Goal: Information Seeking & Learning: Learn about a topic

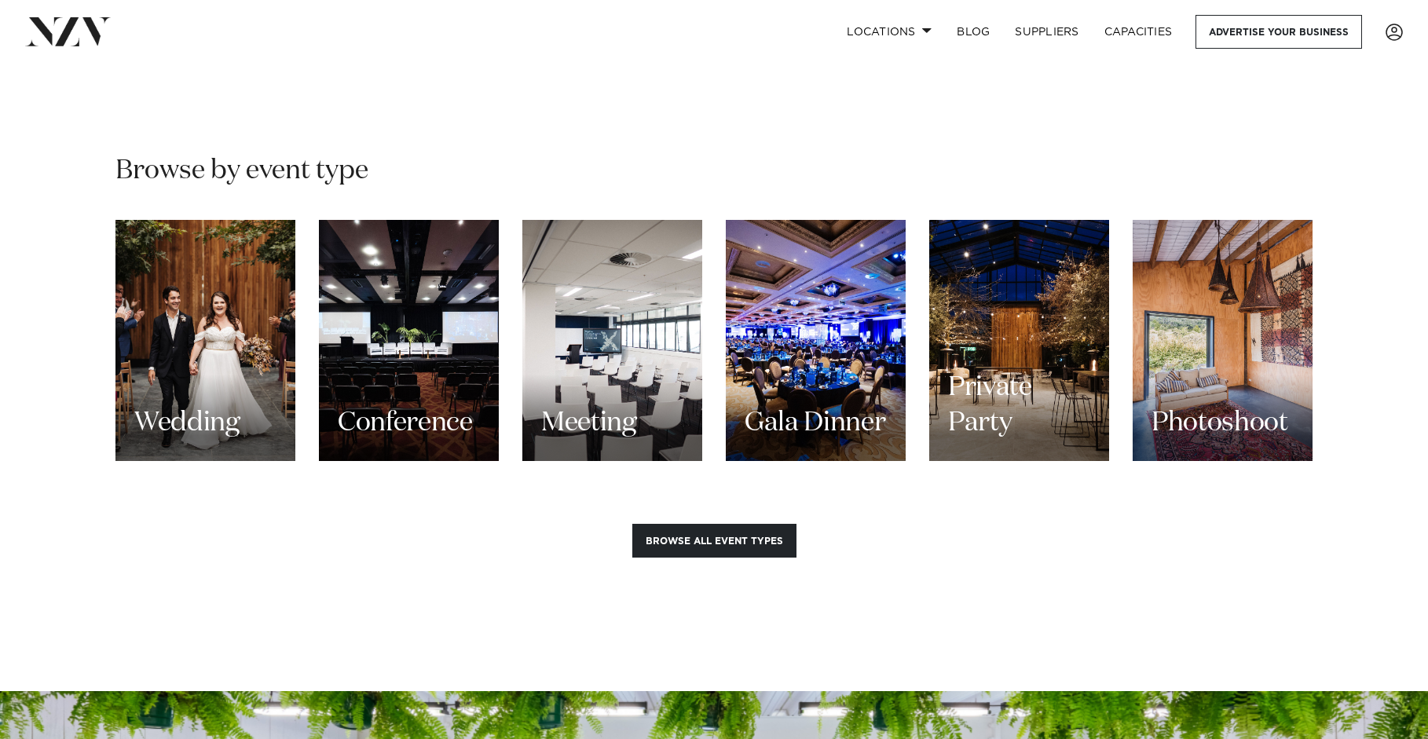
scroll to position [1413, 0]
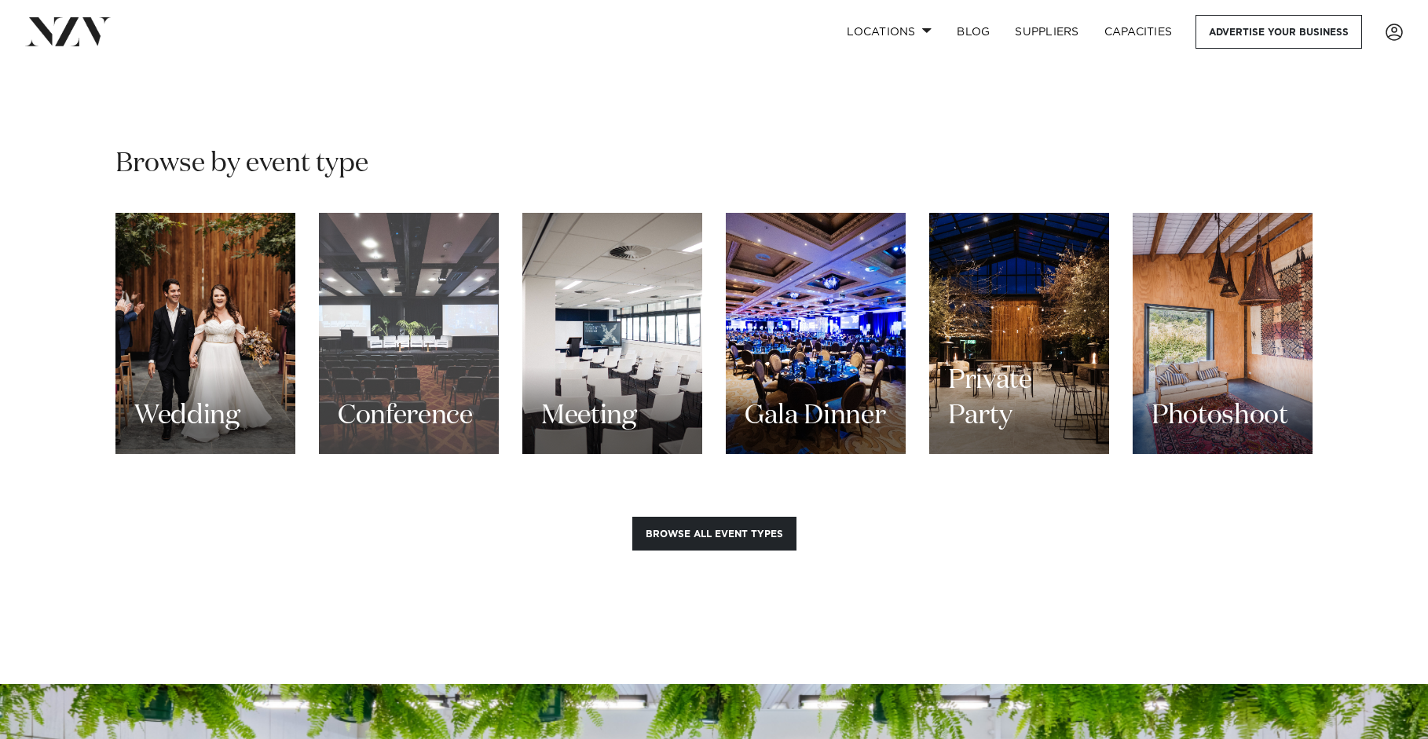
click at [419, 398] on h3 "Conference" at bounding box center [405, 415] width 135 height 35
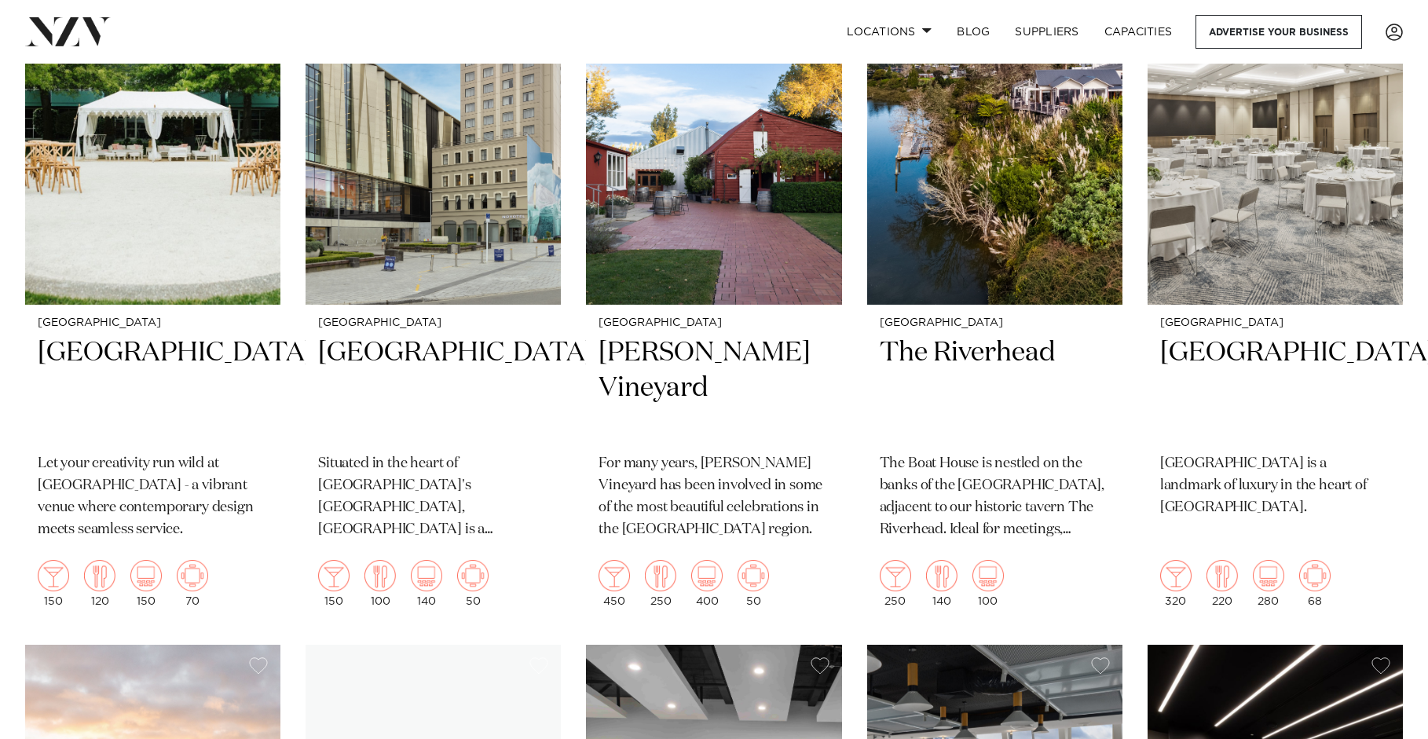
scroll to position [2514, 0]
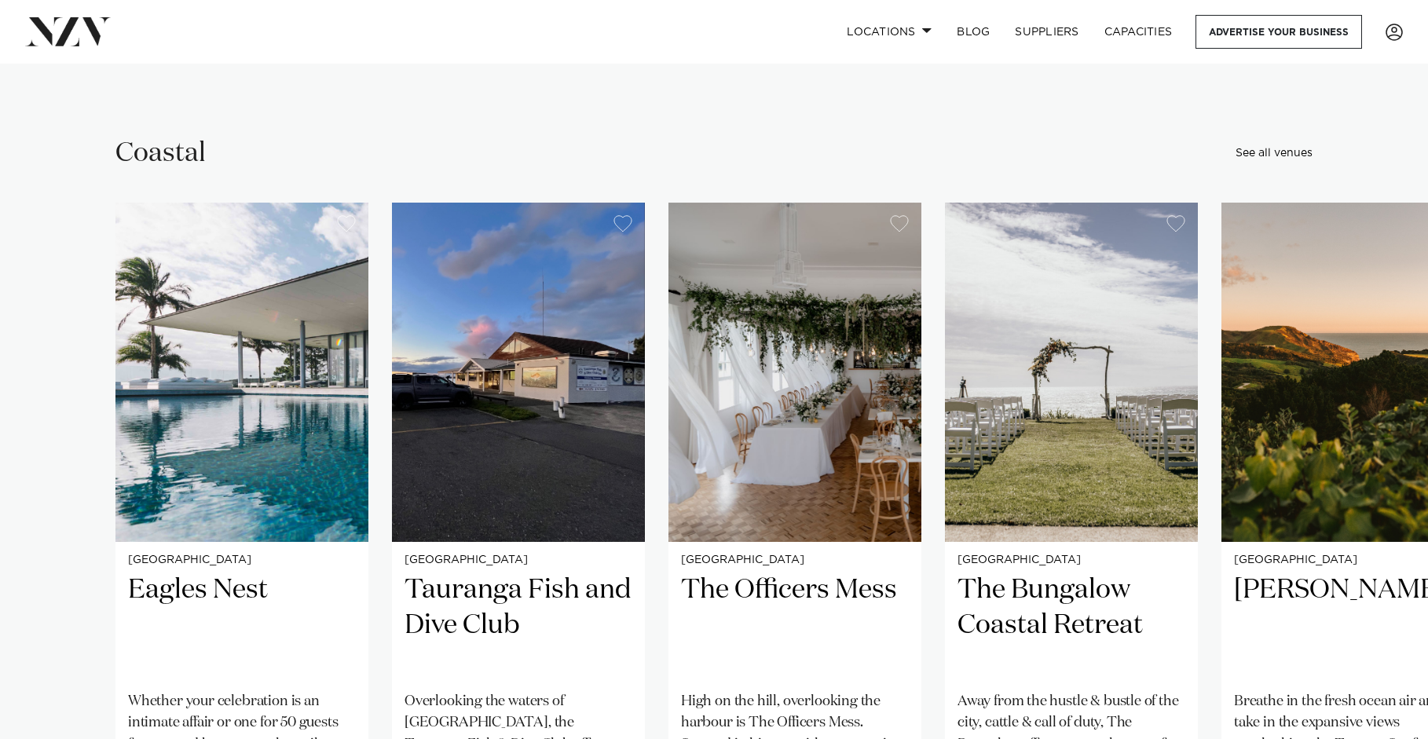
scroll to position [4243, 0]
